Goal: Information Seeking & Learning: Learn about a topic

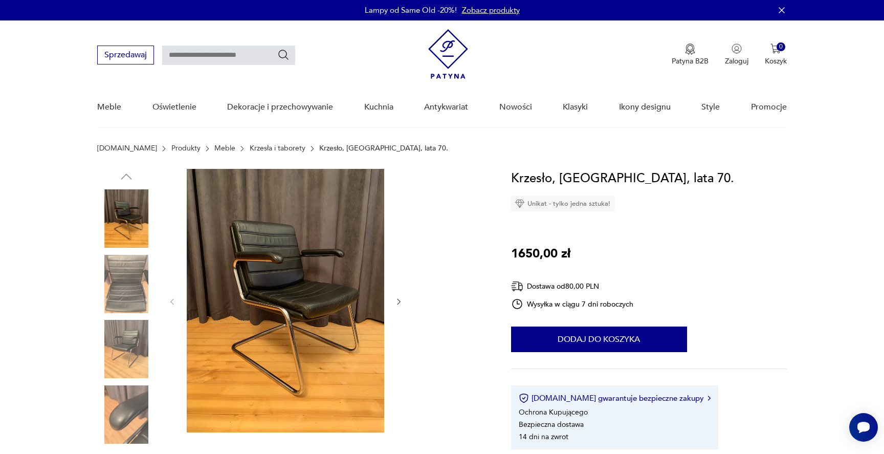
click at [128, 292] on img at bounding box center [126, 284] width 58 height 58
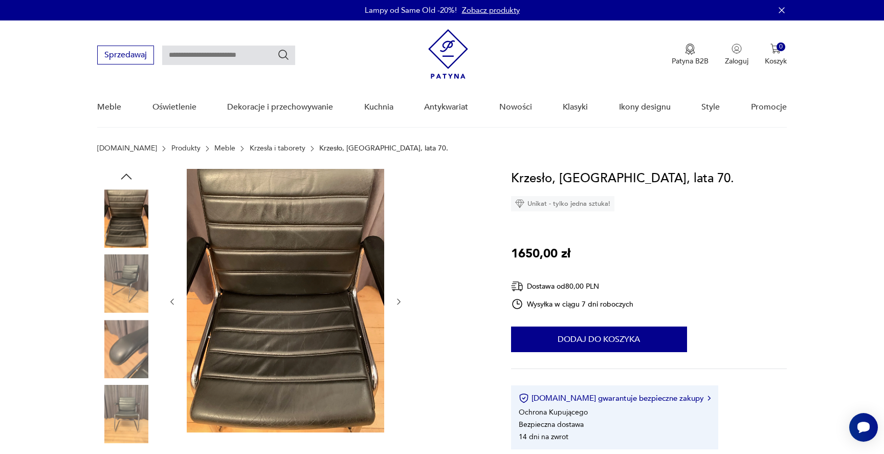
click at [129, 236] on img at bounding box center [126, 218] width 58 height 58
click at [129, 216] on img at bounding box center [126, 218] width 58 height 58
click at [139, 366] on img at bounding box center [126, 349] width 58 height 58
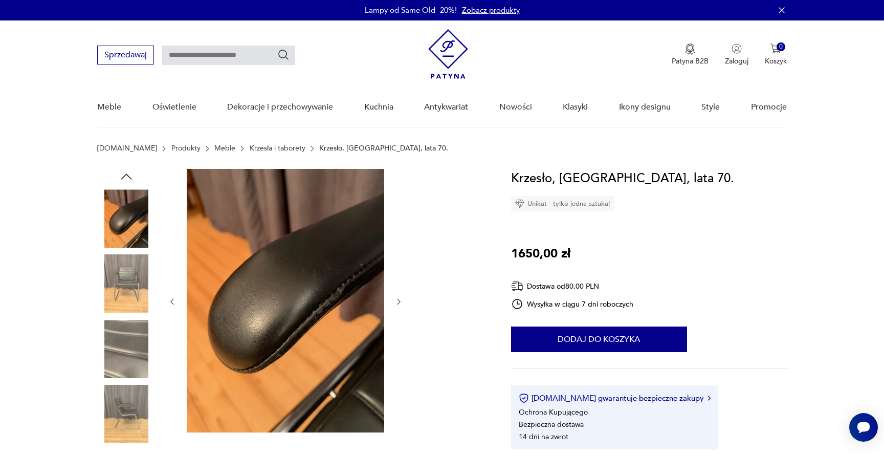
click at [129, 410] on img at bounding box center [126, 414] width 58 height 58
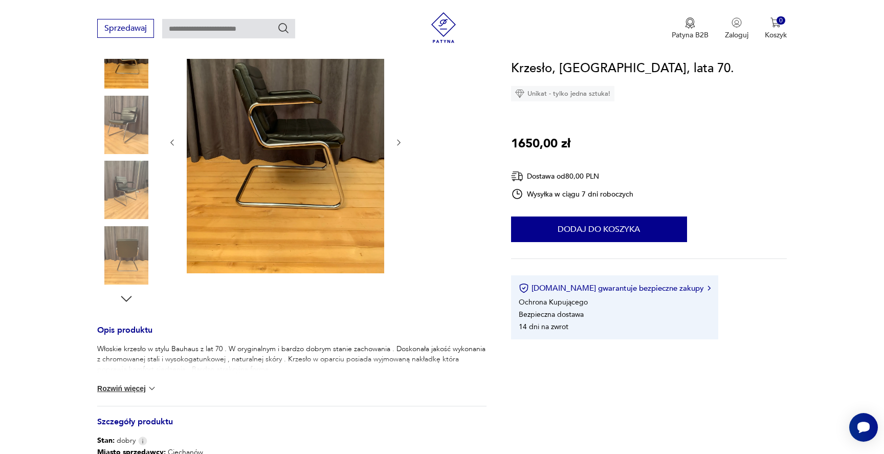
scroll to position [196, 0]
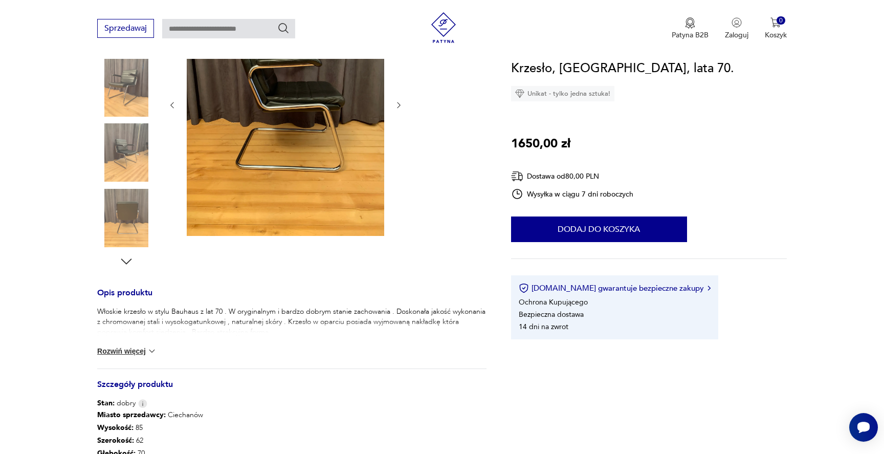
click at [133, 350] on button "Rozwiń więcej" at bounding box center [126, 351] width 59 height 10
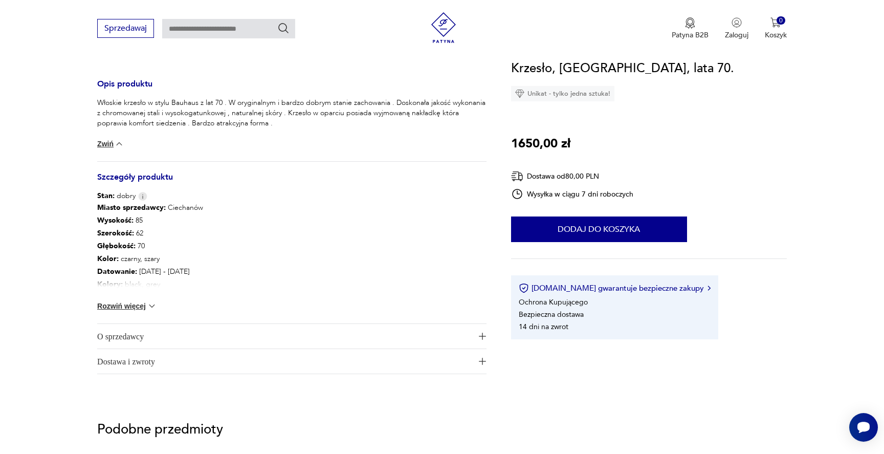
scroll to position [488, 0]
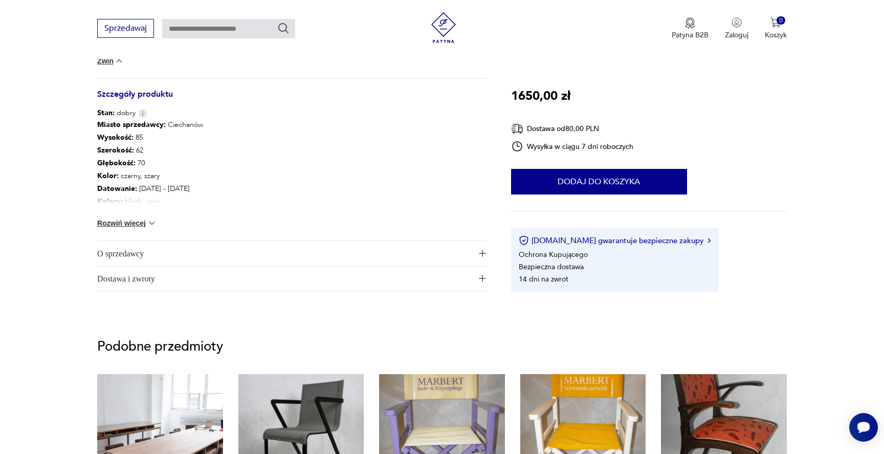
click at [146, 226] on button "Rozwiń więcej" at bounding box center [126, 223] width 59 height 10
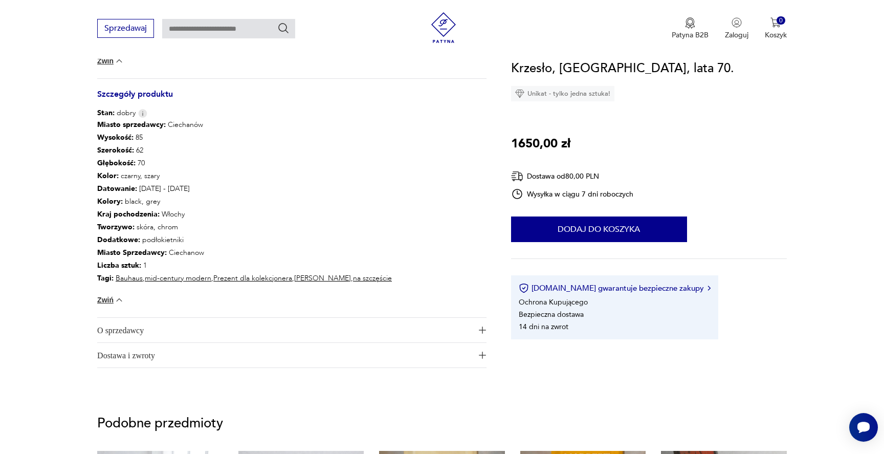
click at [142, 323] on span "O sprzedawcy" at bounding box center [284, 330] width 375 height 25
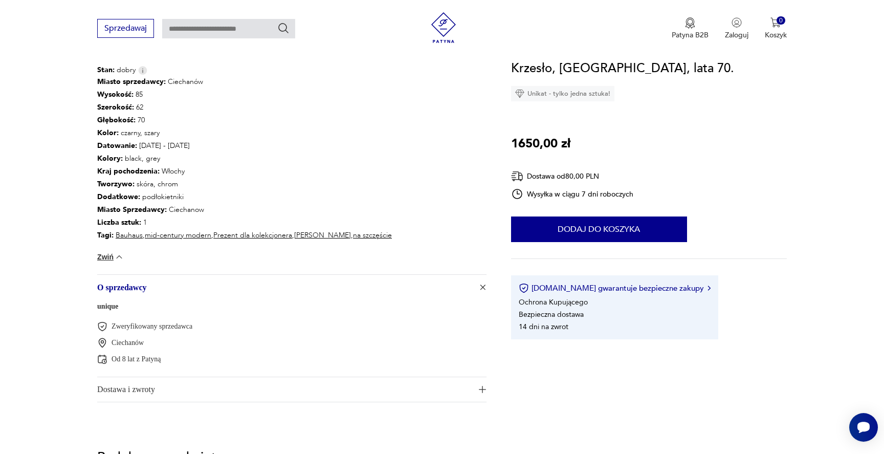
scroll to position [531, 0]
click at [156, 390] on span "Dostawa i zwroty" at bounding box center [284, 388] width 375 height 25
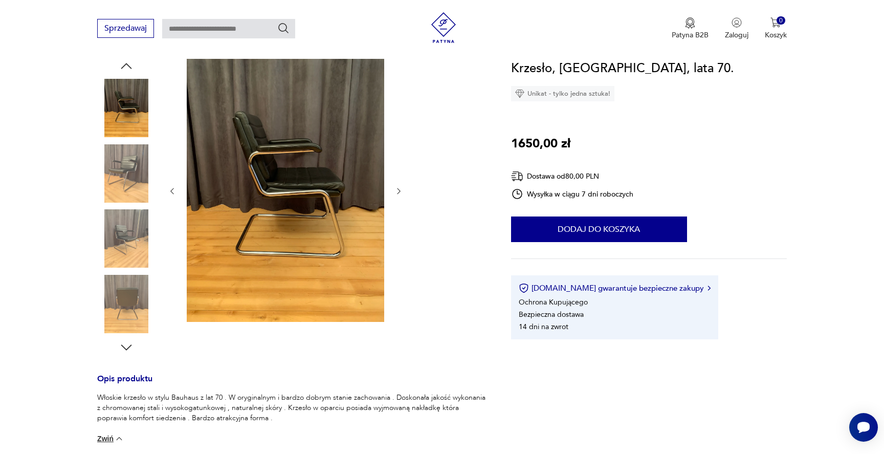
scroll to position [52, 0]
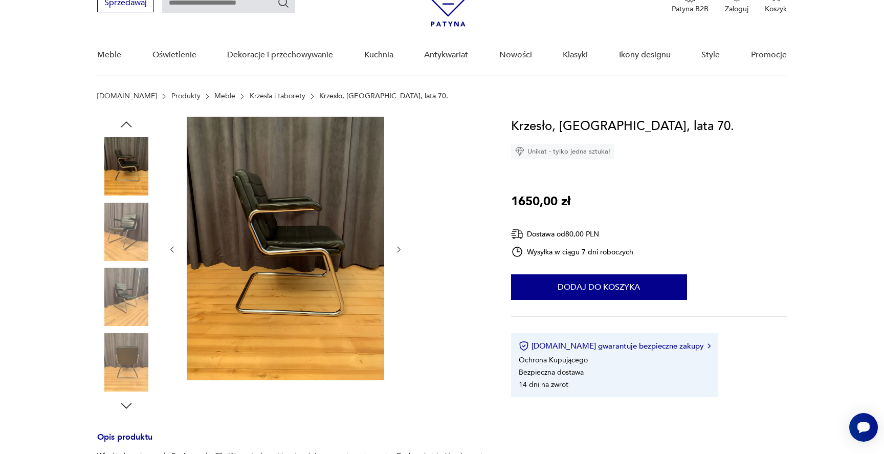
click at [288, 154] on img at bounding box center [285, 248] width 197 height 263
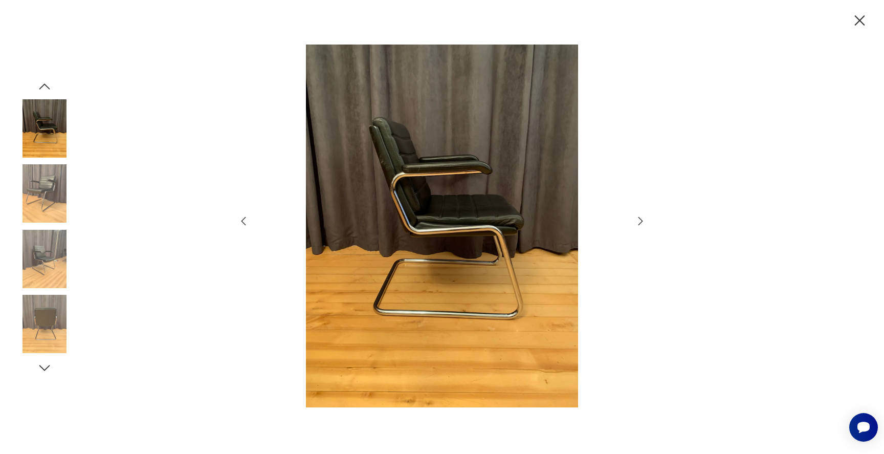
click at [637, 222] on icon "button" at bounding box center [640, 221] width 12 height 12
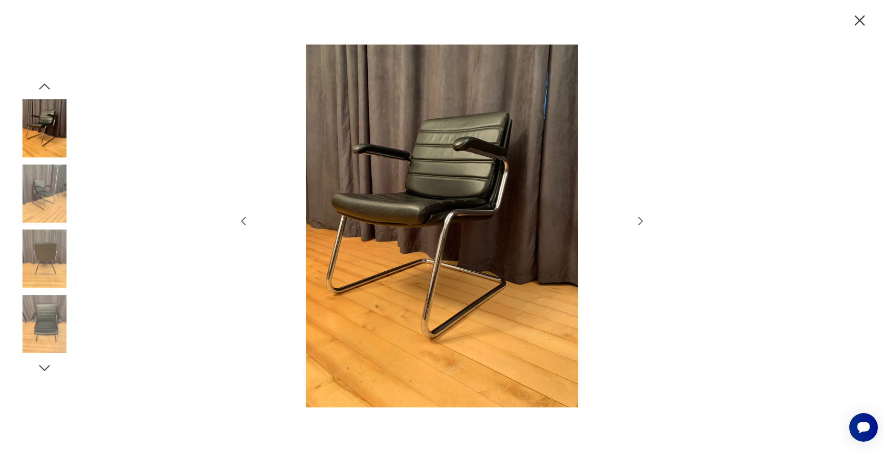
click at [637, 218] on icon "button" at bounding box center [640, 221] width 12 height 12
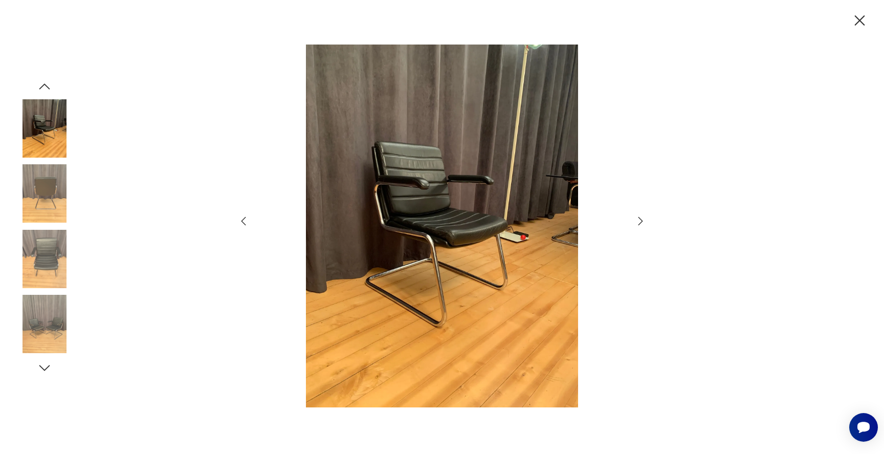
click at [641, 222] on icon "button" at bounding box center [640, 220] width 5 height 8
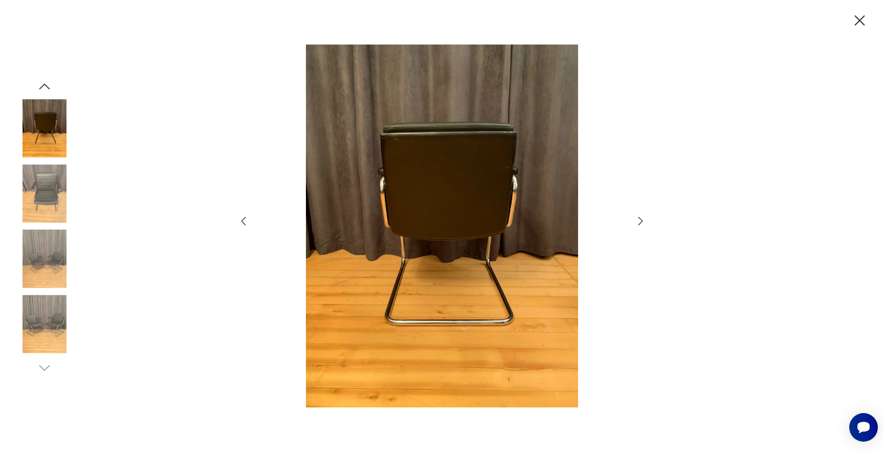
click at [641, 222] on icon "button" at bounding box center [640, 220] width 5 height 8
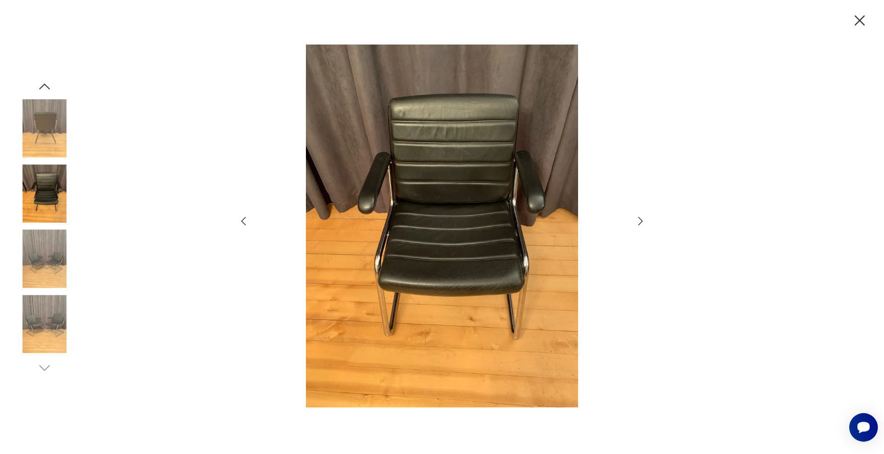
click at [243, 219] on icon "button" at bounding box center [243, 221] width 12 height 12
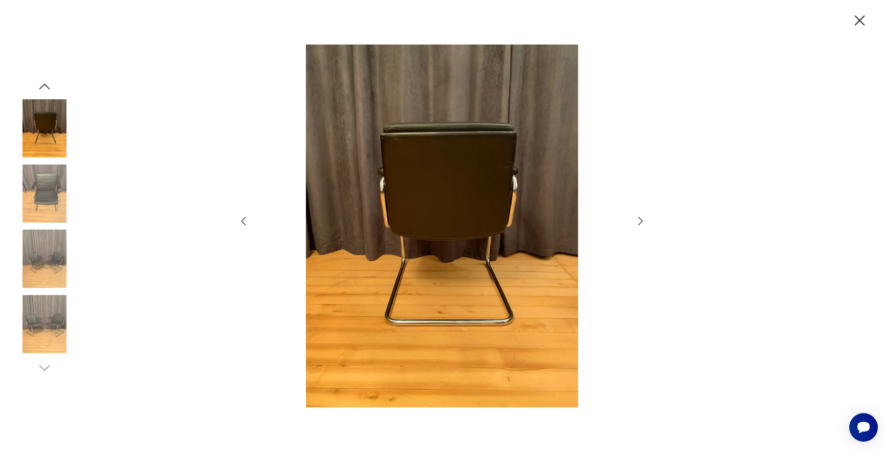
click at [860, 19] on icon "button" at bounding box center [860, 20] width 10 height 10
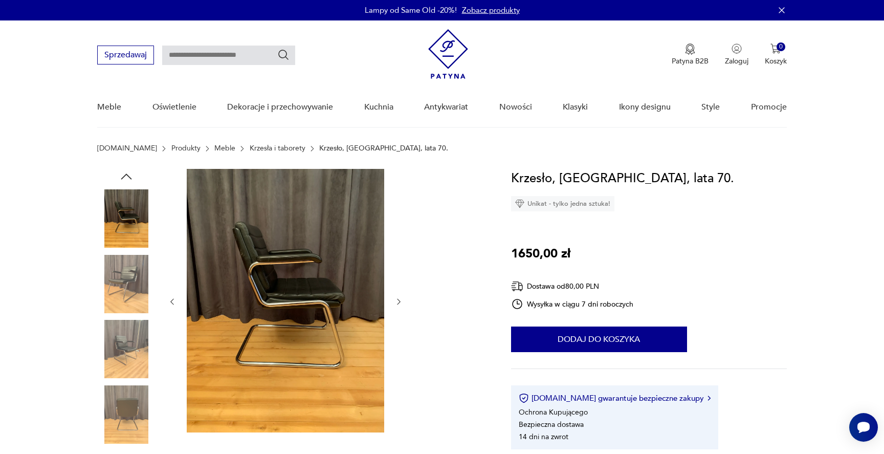
scroll to position [0, 0]
click at [139, 300] on img at bounding box center [126, 284] width 58 height 58
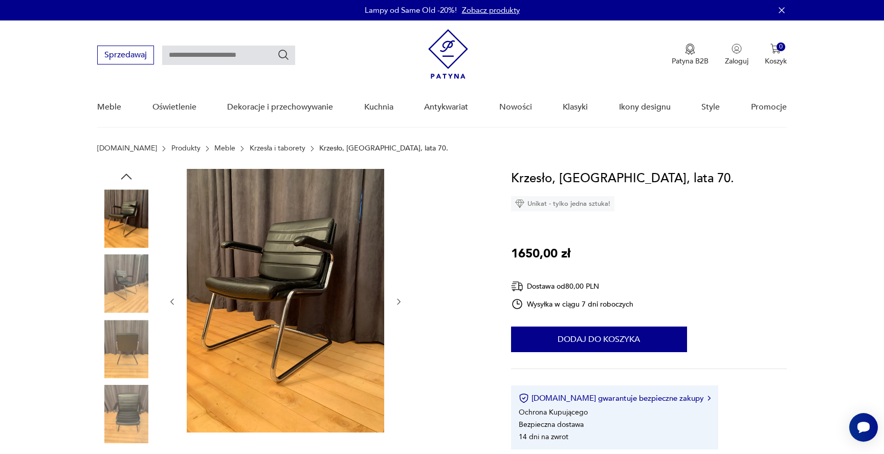
click at [257, 275] on img at bounding box center [285, 300] width 197 height 263
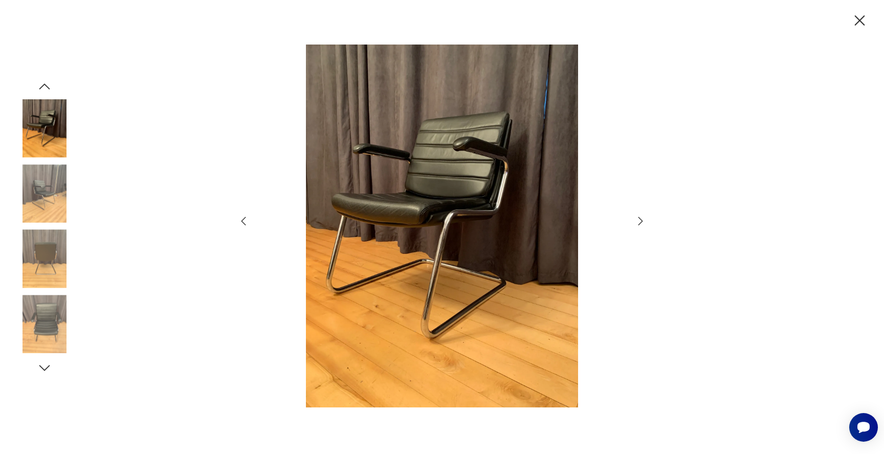
click at [858, 19] on icon "button" at bounding box center [860, 20] width 10 height 10
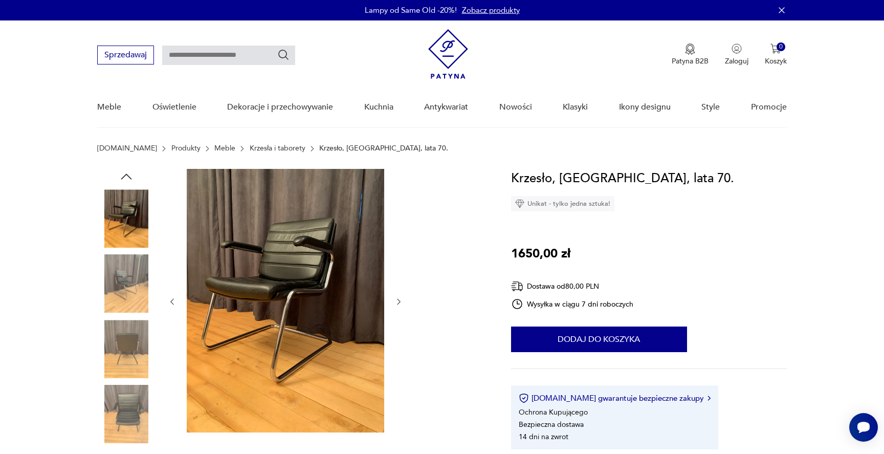
click at [131, 342] on img at bounding box center [126, 349] width 58 height 58
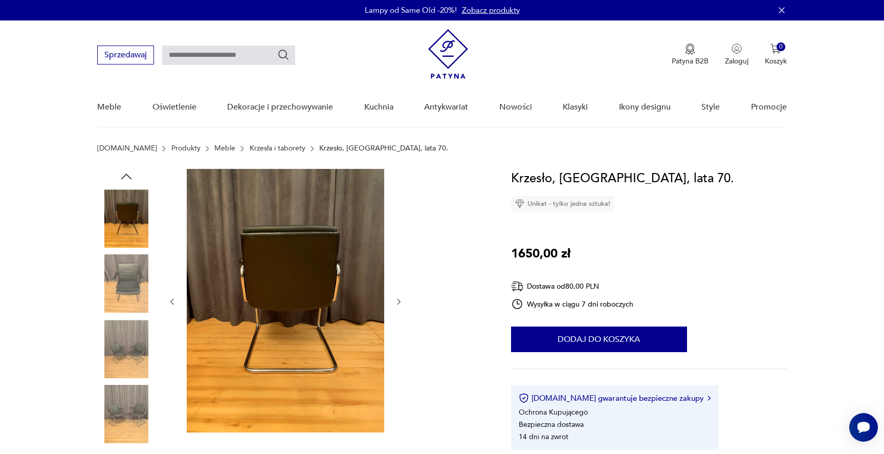
click at [121, 354] on img at bounding box center [126, 349] width 58 height 58
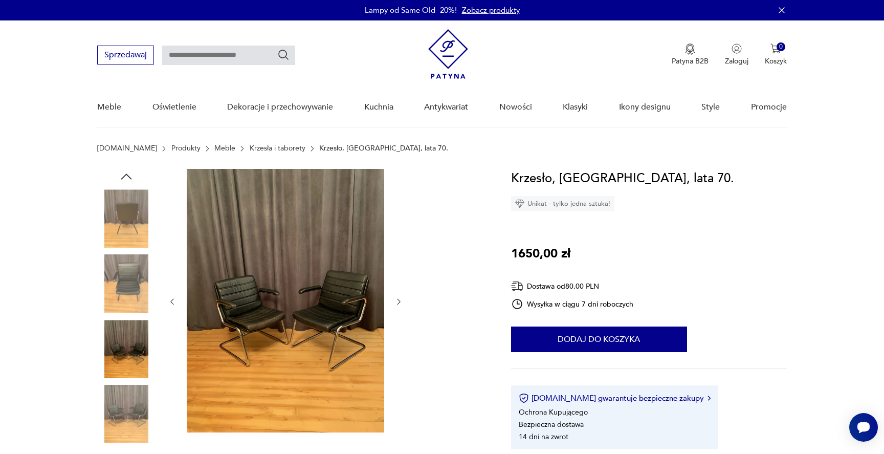
click at [264, 314] on img at bounding box center [285, 300] width 197 height 263
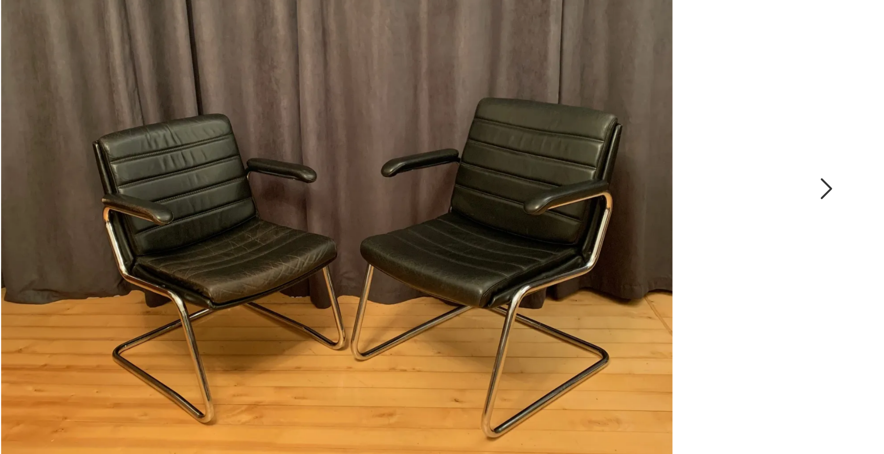
click at [638, 216] on icon "button" at bounding box center [640, 220] width 5 height 8
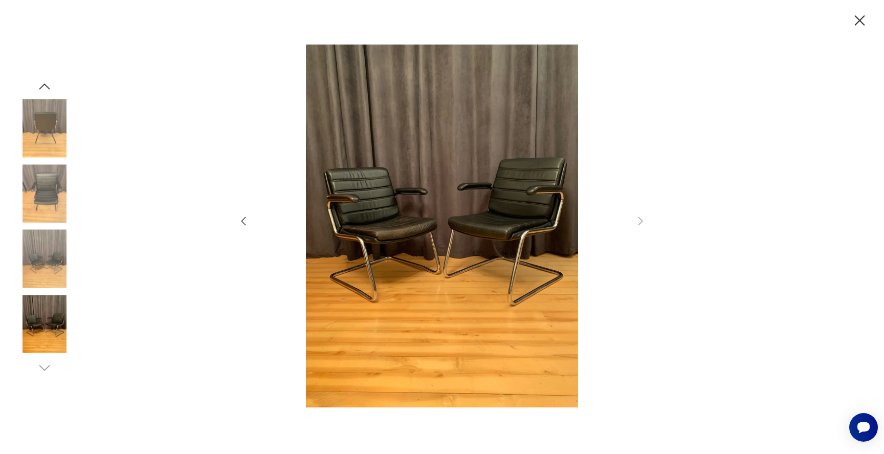
click at [858, 17] on icon "button" at bounding box center [859, 21] width 18 height 18
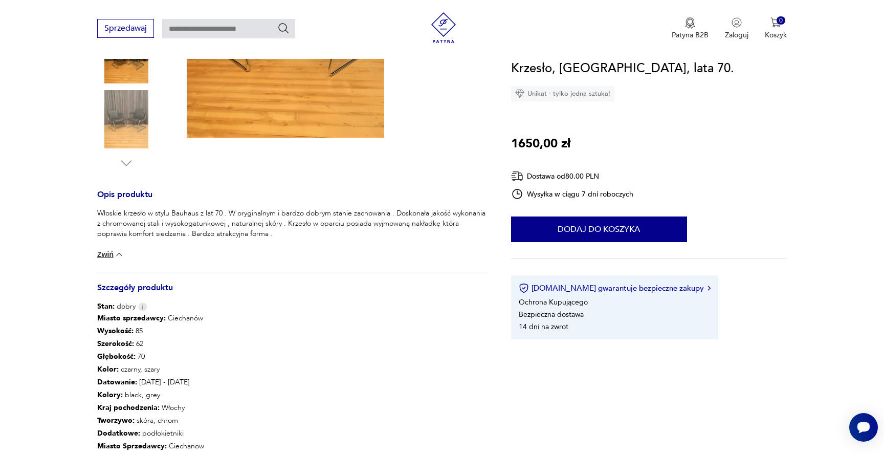
scroll to position [295, 0]
